Goal: Information Seeking & Learning: Check status

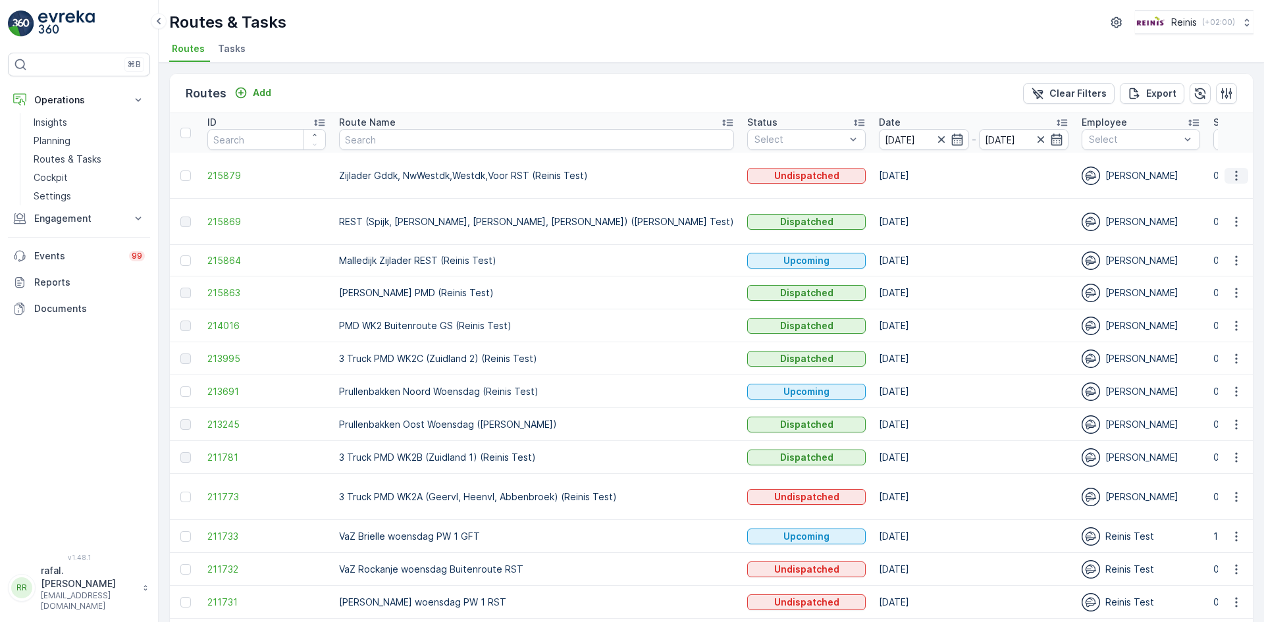
click at [1234, 170] on icon "button" at bounding box center [1236, 175] width 13 height 13
click at [1226, 211] on span "View Route Tracking" at bounding box center [1212, 213] width 91 height 13
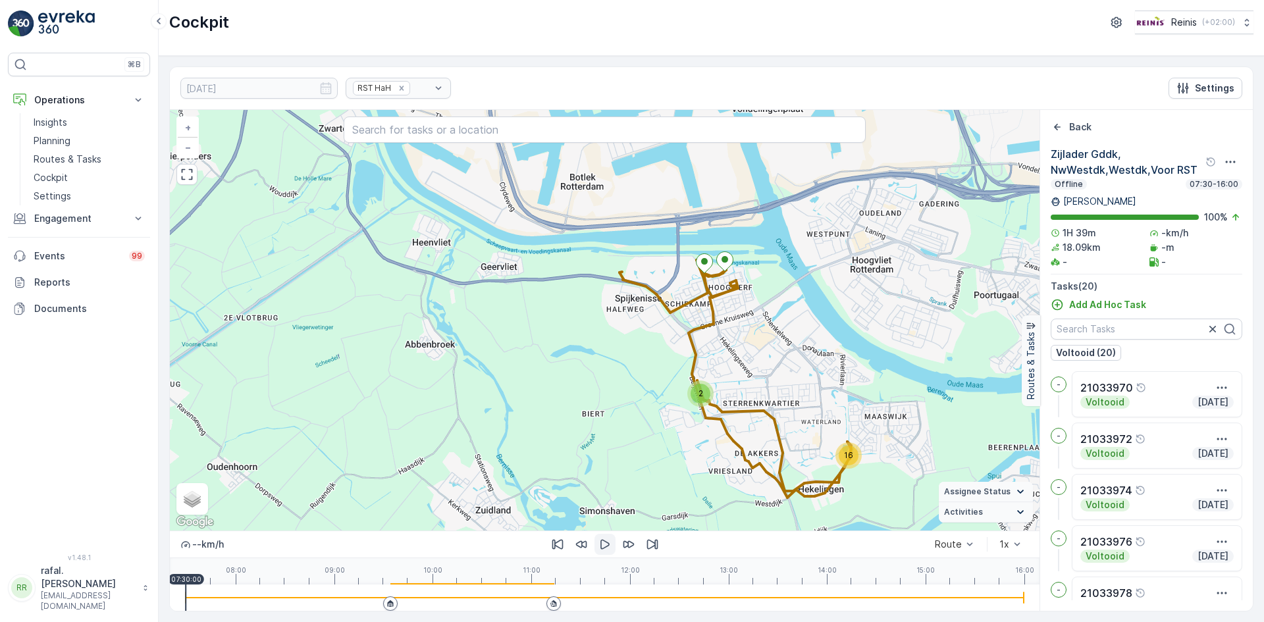
click at [602, 540] on icon "button" at bounding box center [604, 545] width 9 height 10
drag, startPoint x: 188, startPoint y: 587, endPoint x: 517, endPoint y: 568, distance: 329.0
click at [517, 568] on div "0 km/h Route 1x 08:00 09:00 10:00 11:00 12:00 13:00 14:00 15:00 16:00 10:51:30" at bounding box center [605, 571] width 870 height 80
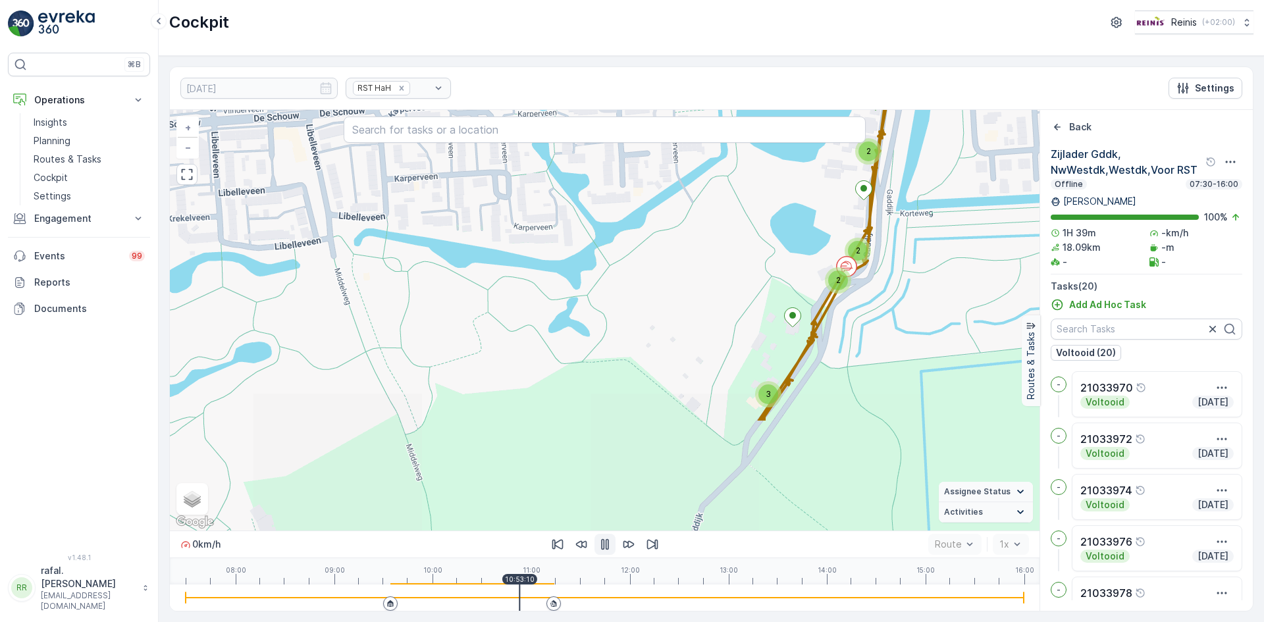
drag, startPoint x: 916, startPoint y: 469, endPoint x: 941, endPoint y: 317, distance: 154.1
click at [941, 317] on div "2 3 2 2 3 + − Satellite Roadmap Terrain Hybrid Leaflet Keyboard shortcuts Map D…" at bounding box center [605, 320] width 870 height 421
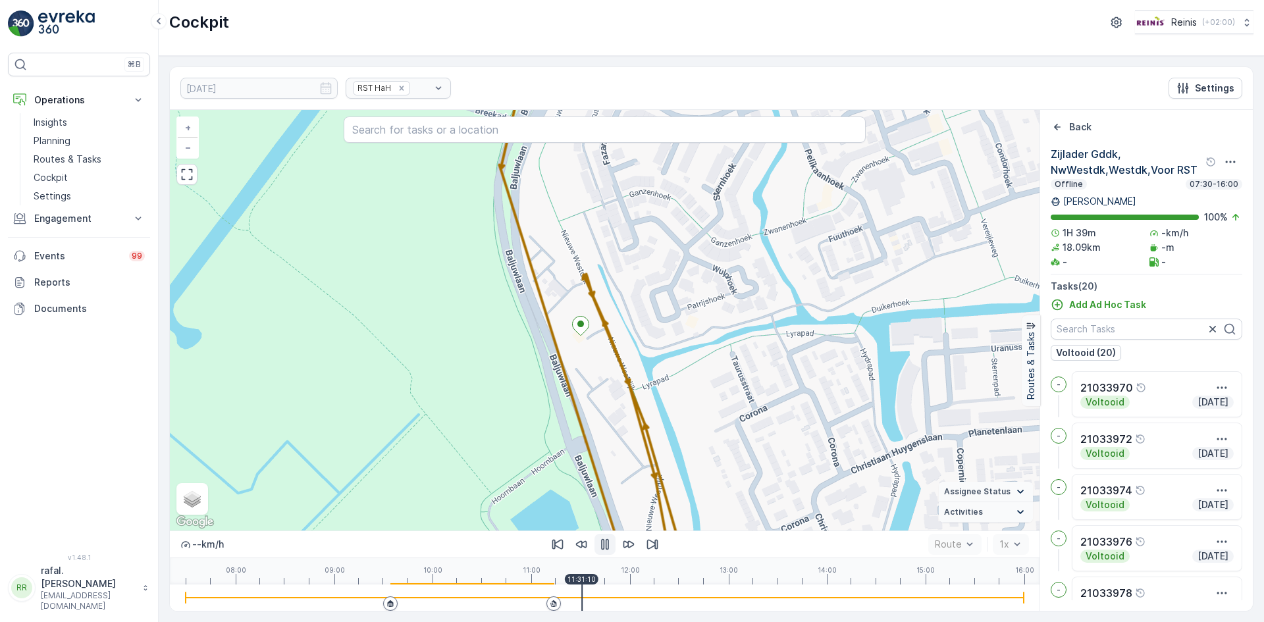
drag, startPoint x: 521, startPoint y: 579, endPoint x: 585, endPoint y: 577, distance: 63.9
click at [585, 577] on p "11:31:10" at bounding box center [581, 579] width 28 height 8
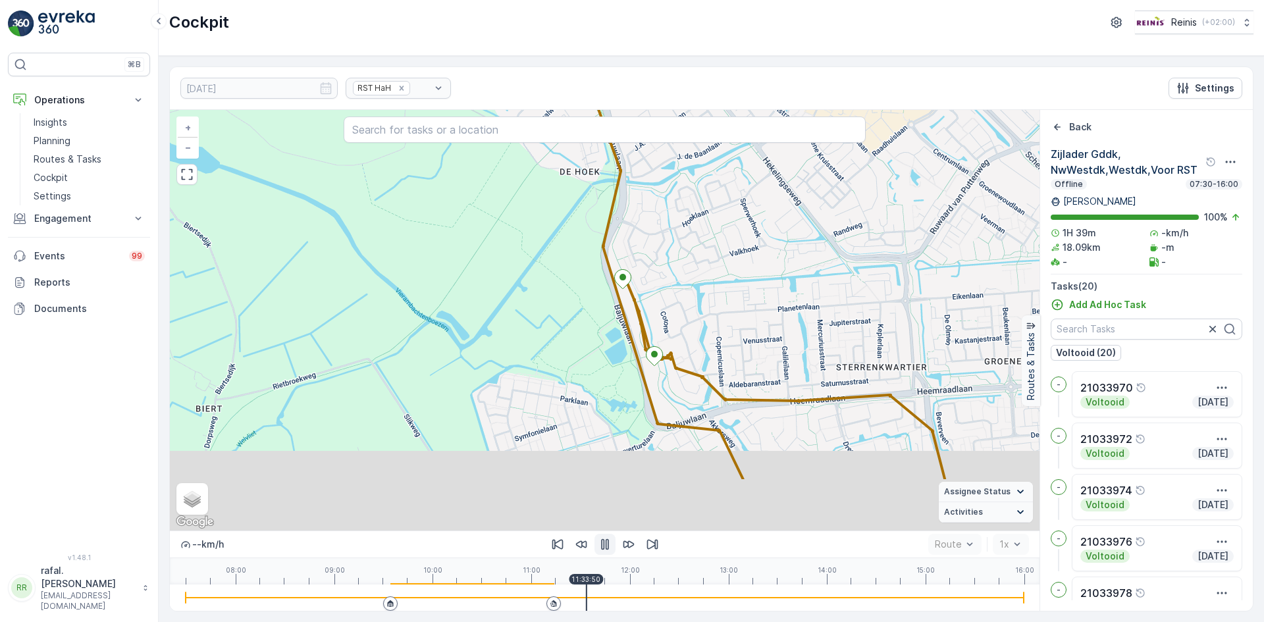
drag, startPoint x: 732, startPoint y: 454, endPoint x: 662, endPoint y: 245, distance: 220.9
click at [662, 245] on div "7 6 3 + − Satellite Roadmap Terrain Hybrid Leaflet Keyboard shortcuts Map Data …" at bounding box center [605, 320] width 870 height 421
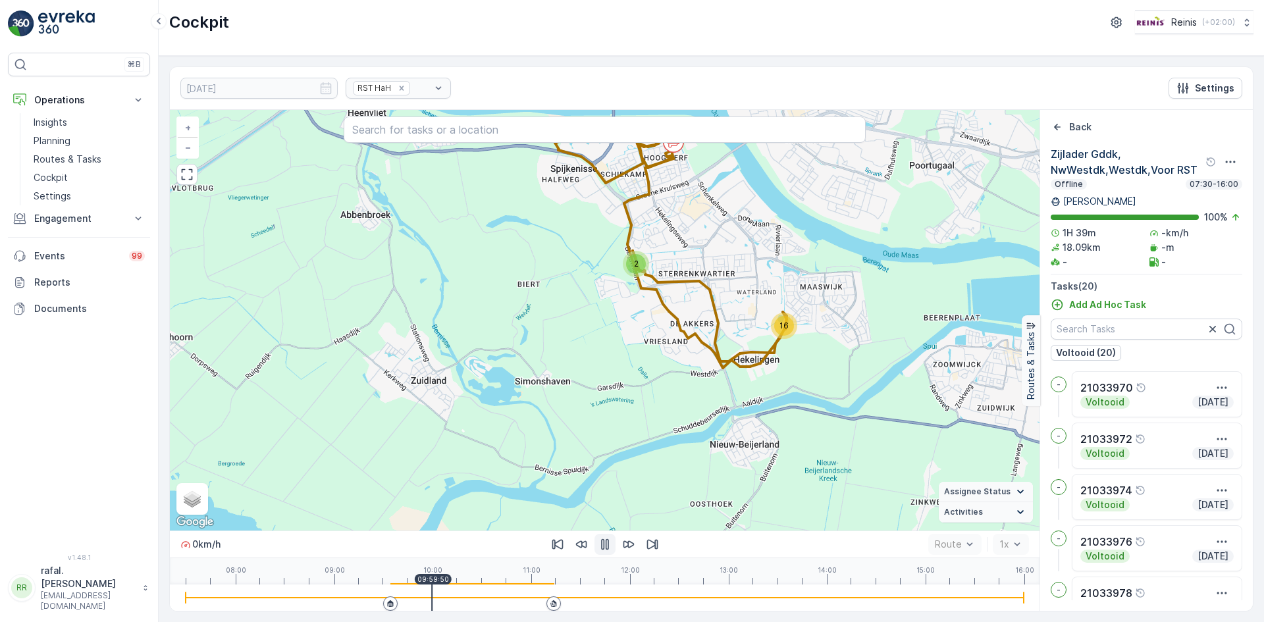
drag, startPoint x: 594, startPoint y: 587, endPoint x: 432, endPoint y: 578, distance: 162.2
click at [432, 578] on div "0 km/h Route 1x 08:00 09:00 10:00 11:00 12:00 13:00 14:00 15:00 16:00 09:59:50" at bounding box center [605, 571] width 870 height 80
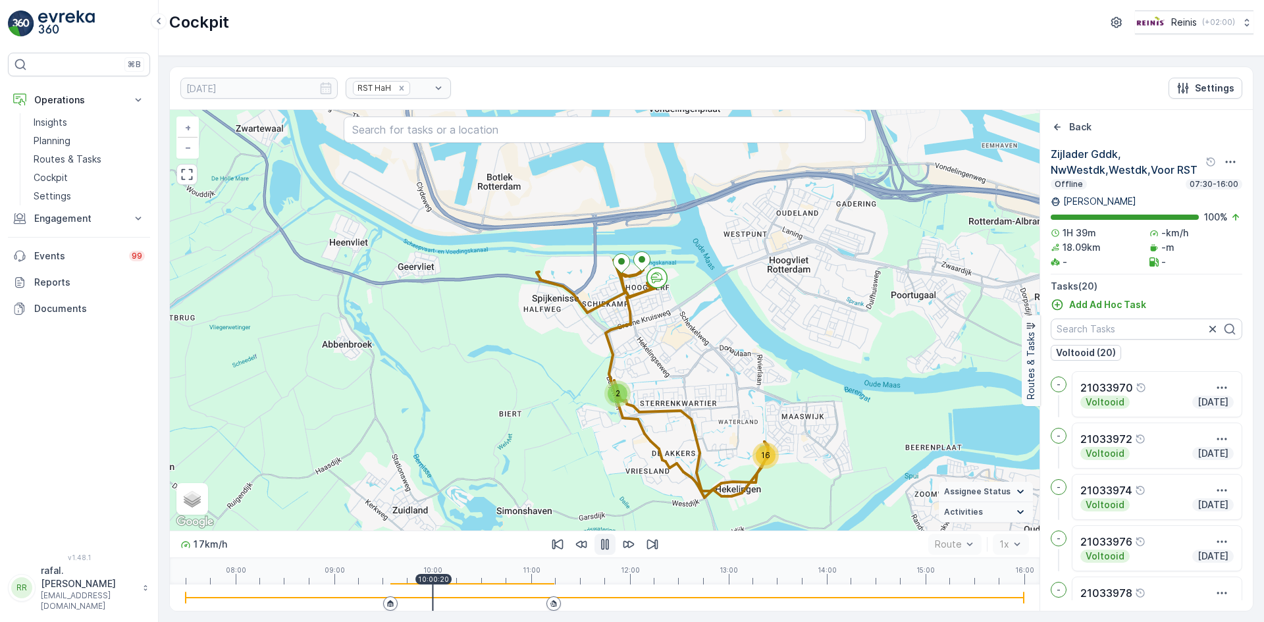
drag, startPoint x: 757, startPoint y: 205, endPoint x: 627, endPoint y: 323, distance: 175.2
click at [728, 374] on div "16 2 + − Satellite Roadmap Terrain Hybrid Leaflet Keyboard shortcuts Map Data M…" at bounding box center [605, 320] width 870 height 421
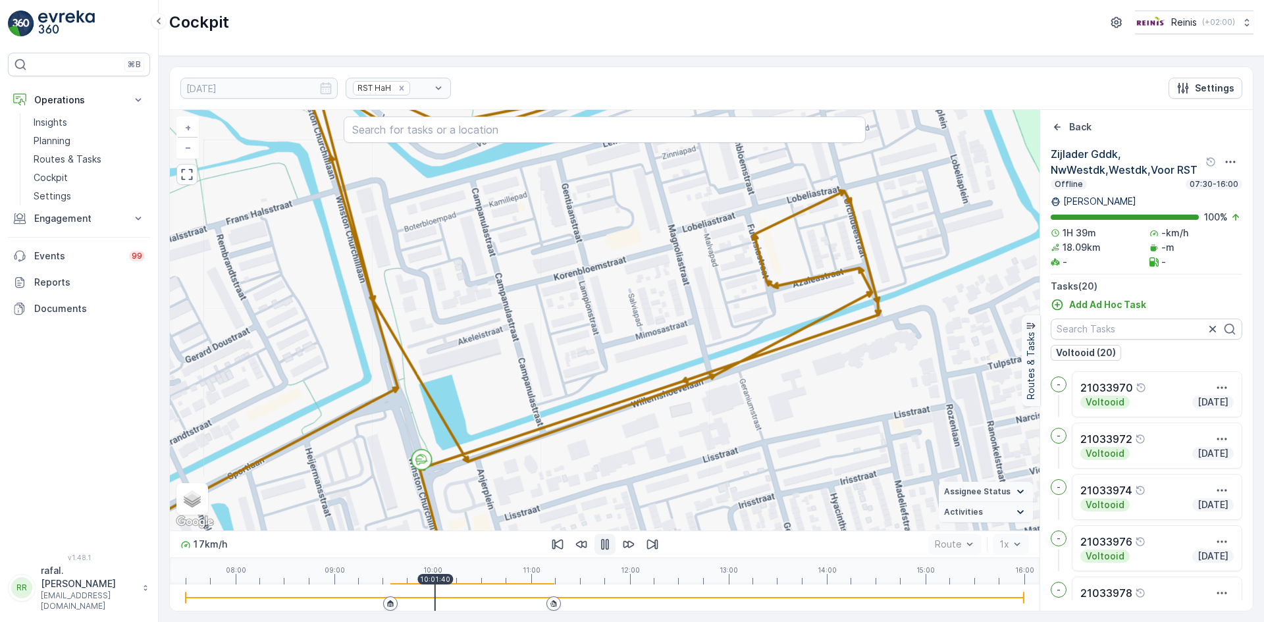
drag, startPoint x: 804, startPoint y: 431, endPoint x: 670, endPoint y: 384, distance: 142.2
click at [669, 386] on div "2 3 2 2 3 + − Satellite Roadmap Terrain Hybrid Leaflet Keyboard shortcuts Map D…" at bounding box center [605, 320] width 870 height 421
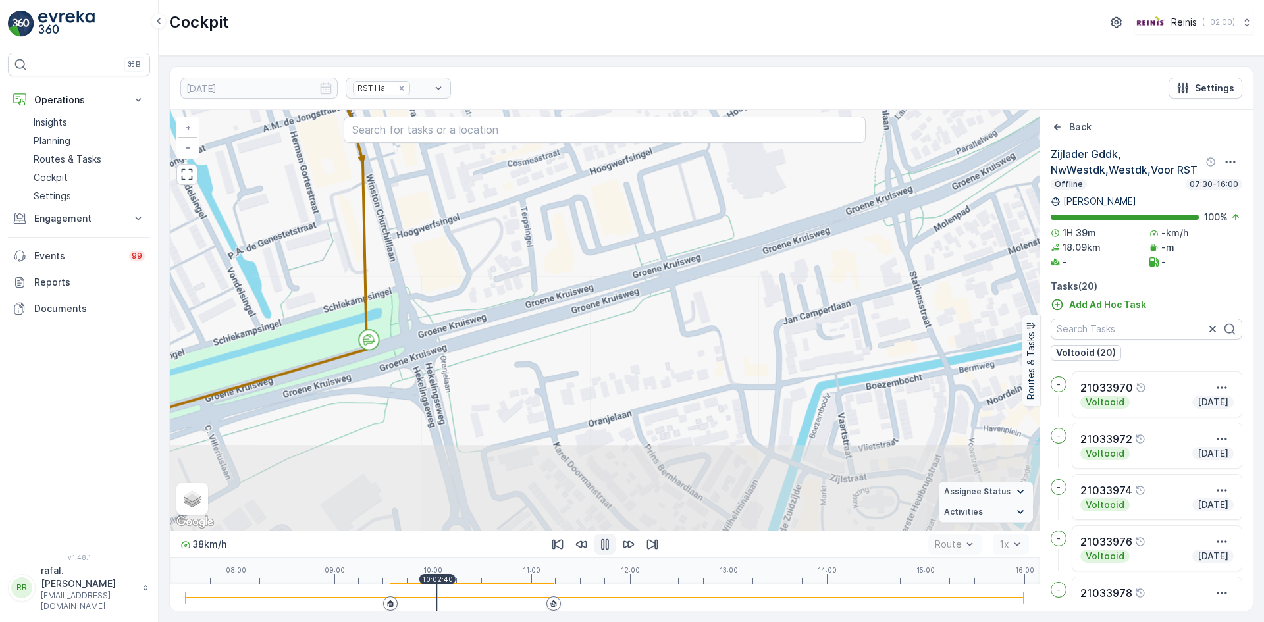
drag, startPoint x: 713, startPoint y: 356, endPoint x: 669, endPoint y: 392, distance: 56.1
click at [730, 431] on div "2 3 2 2 3 + − Satellite Roadmap Terrain Hybrid Leaflet Keyboard shortcuts Map D…" at bounding box center [605, 320] width 870 height 421
